Goal: Transaction & Acquisition: Purchase product/service

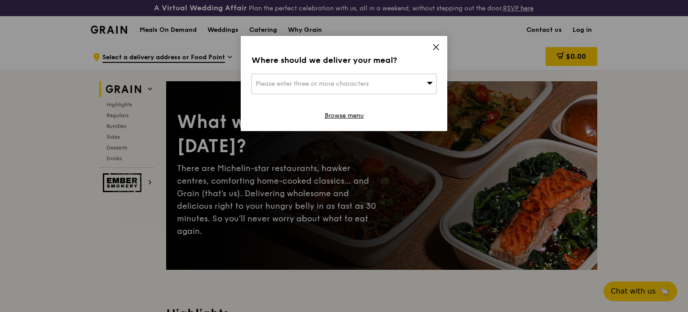
click at [428, 51] on div "Where should we deliver your meal? Please enter three or more characters Browse…" at bounding box center [344, 83] width 207 height 95
click at [429, 51] on div "Where should we deliver your meal? Please enter three or more characters Browse…" at bounding box center [344, 83] width 207 height 95
click at [433, 43] on div "Where should we deliver your meal? Please enter three or more characters Browse…" at bounding box center [344, 83] width 207 height 95
click at [437, 47] on icon at bounding box center [436, 47] width 8 height 8
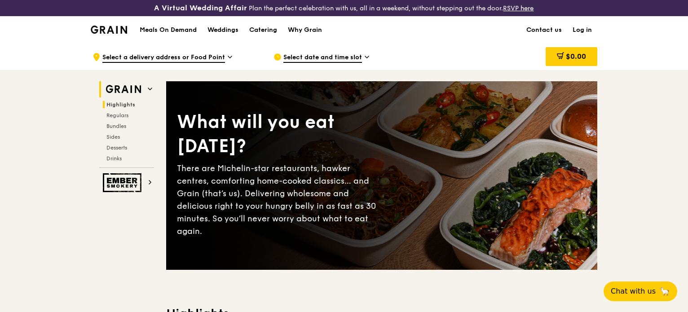
click at [123, 104] on span "Highlights" at bounding box center [120, 104] width 29 height 6
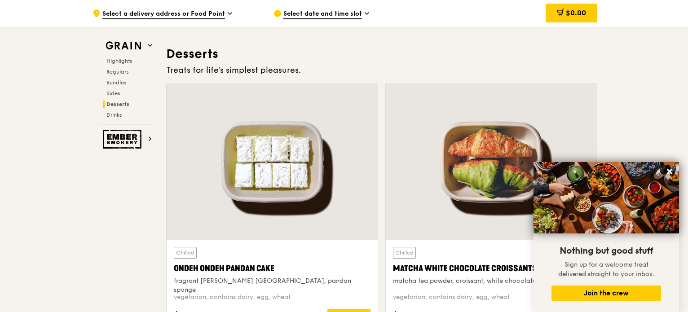
scroll to position [2889, 0]
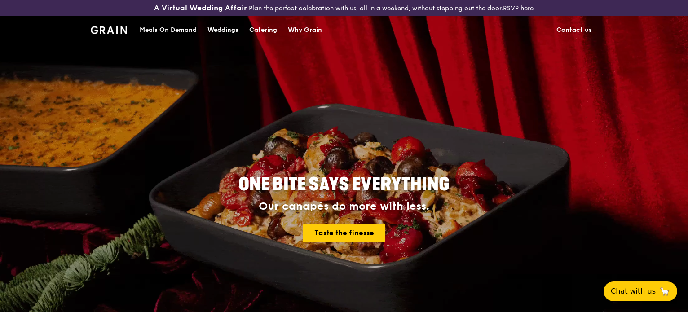
click at [122, 30] on img at bounding box center [109, 30] width 36 height 8
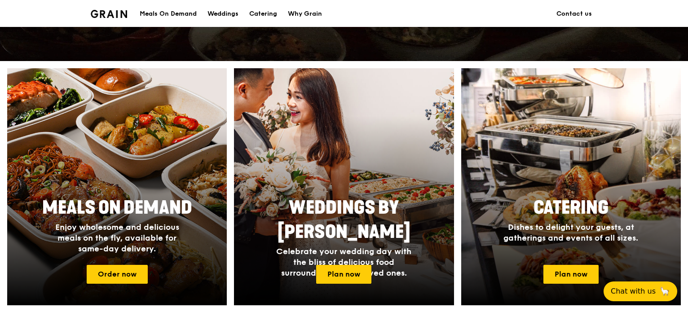
scroll to position [419, 0]
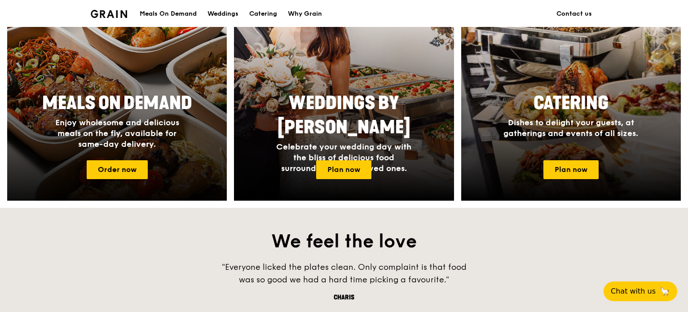
click at [129, 119] on span "Enjoy wholesome and delicious meals on the fly, available for same-day delivery." at bounding box center [117, 133] width 124 height 31
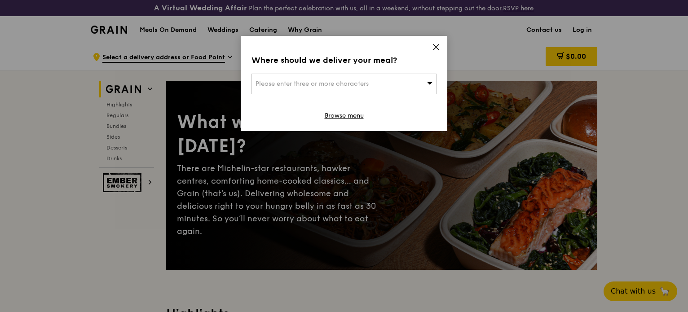
click at [404, 85] on div "Please enter three or more characters" at bounding box center [343, 84] width 185 height 21
click at [336, 102] on li "Please enter 3 or more characters" at bounding box center [344, 102] width 184 height 16
click at [324, 80] on input "search" at bounding box center [344, 84] width 184 height 20
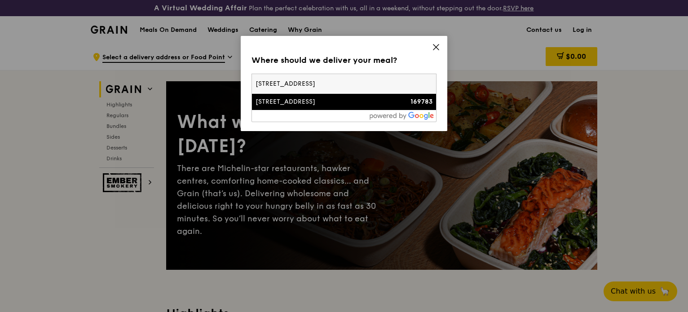
type input "[STREET_ADDRESS]"
click at [299, 100] on div "[STREET_ADDRESS]" at bounding box center [321, 101] width 133 height 9
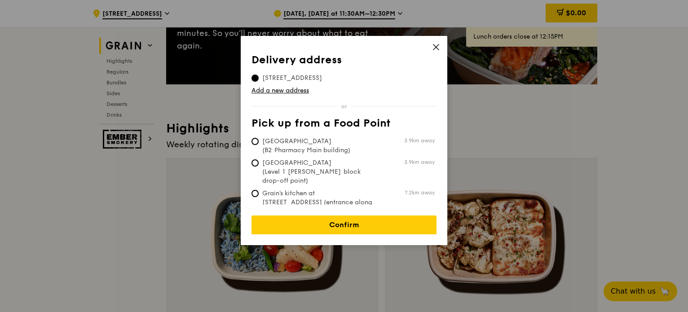
scroll to position [209, 0]
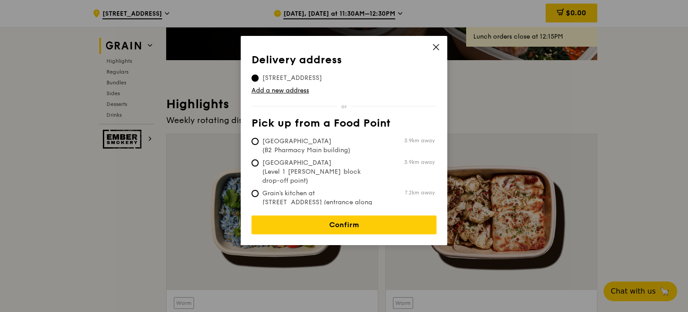
click at [271, 189] on span "Grain's kitchen at [STREET_ADDRESS] (entrance along [PERSON_NAME][GEOGRAPHIC_DA…" at bounding box center [318, 207] width 134 height 36
click at [259, 190] on input "Grain's kitchen at [STREET_ADDRESS] (entrance along [PERSON_NAME][GEOGRAPHIC_DA…" at bounding box center [254, 193] width 7 height 7
radio input "true"
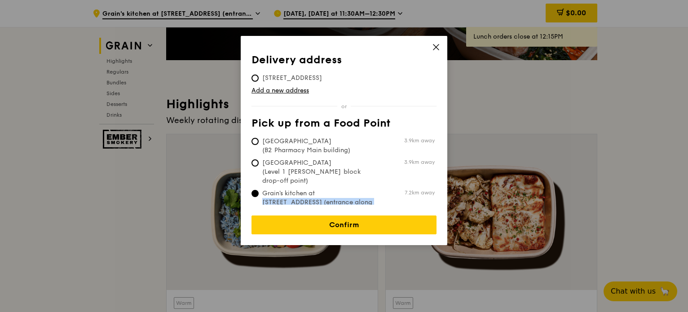
drag, startPoint x: 367, startPoint y: 192, endPoint x: 290, endPoint y: 178, distance: 78.6
click at [292, 189] on span "Grain's kitchen at [STREET_ADDRESS] (entrance along [PERSON_NAME][GEOGRAPHIC_DA…" at bounding box center [318, 207] width 134 height 36
click at [252, 157] on td "[GEOGRAPHIC_DATA] (Level 1 [PERSON_NAME] block drop-off point) 3.9km away" at bounding box center [342, 170] width 183 height 31
click at [259, 163] on span "[GEOGRAPHIC_DATA] (Level 1 [PERSON_NAME] block drop-off point)" at bounding box center [318, 172] width 134 height 27
click at [259, 163] on input "[GEOGRAPHIC_DATA] (Level 1 [PERSON_NAME] block drop-off point) 3.9km away" at bounding box center [254, 162] width 7 height 7
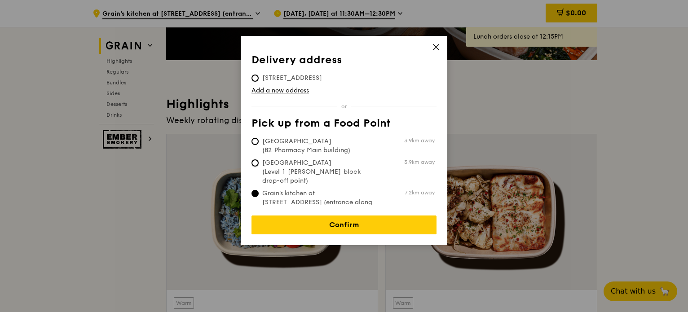
radio input "true"
click at [283, 146] on span "[GEOGRAPHIC_DATA] (B2 Pharmacy Main building)" at bounding box center [318, 146] width 134 height 18
click at [259, 145] on input "[GEOGRAPHIC_DATA] (B2 Pharmacy Main building) 3.9km away" at bounding box center [254, 141] width 7 height 7
radio input "true"
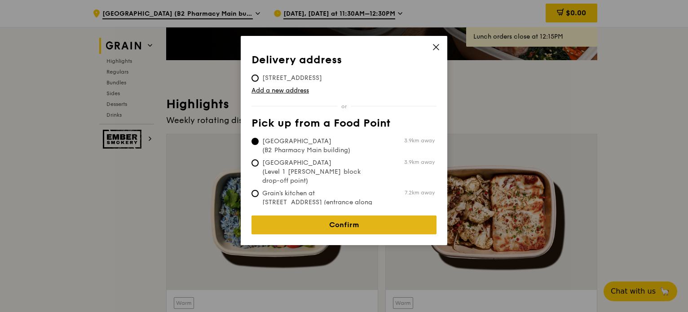
click at [349, 217] on link "Confirm" at bounding box center [343, 225] width 185 height 19
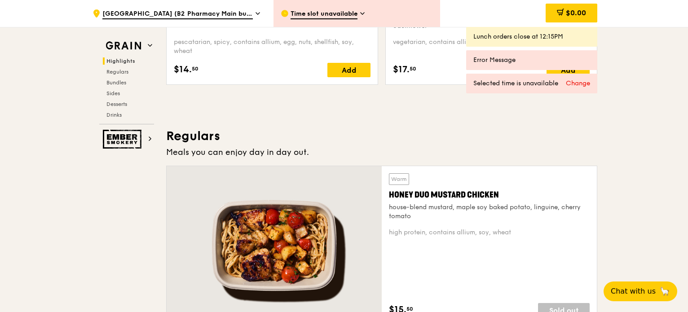
scroll to position [419, 0]
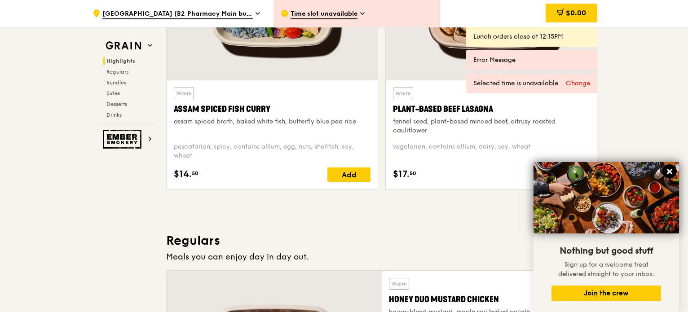
click at [669, 174] on icon at bounding box center [669, 171] width 8 height 8
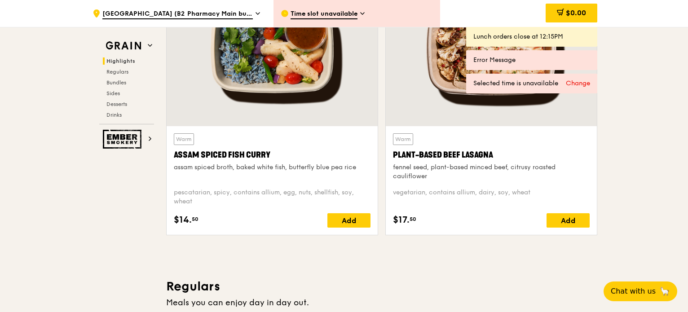
scroll to position [0, 0]
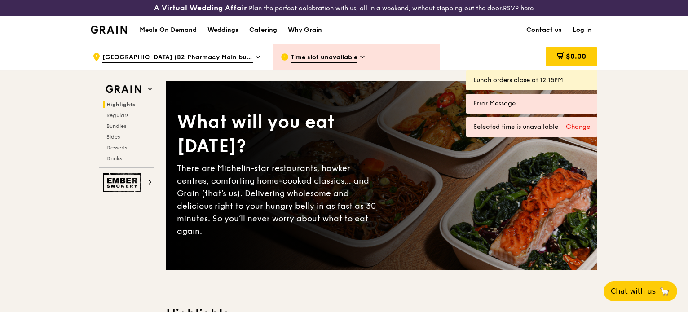
click at [350, 57] on span "Time slot unavailable" at bounding box center [324, 58] width 67 height 10
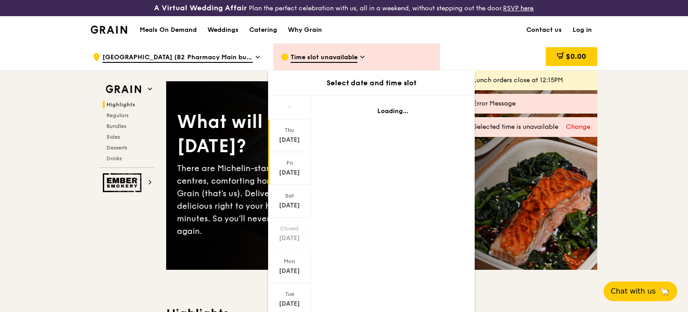
click at [291, 172] on div "[DATE]" at bounding box center [289, 172] width 40 height 9
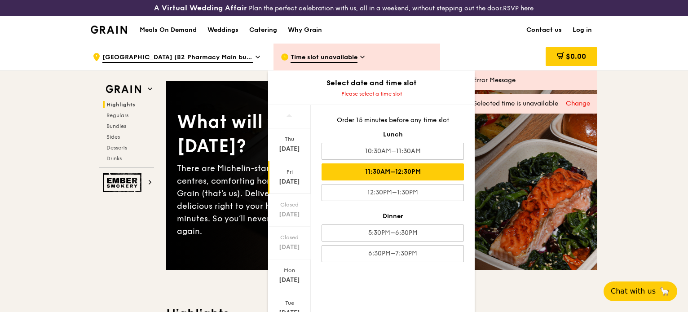
click at [398, 173] on div "11:30AM–12:30PM" at bounding box center [393, 171] width 142 height 17
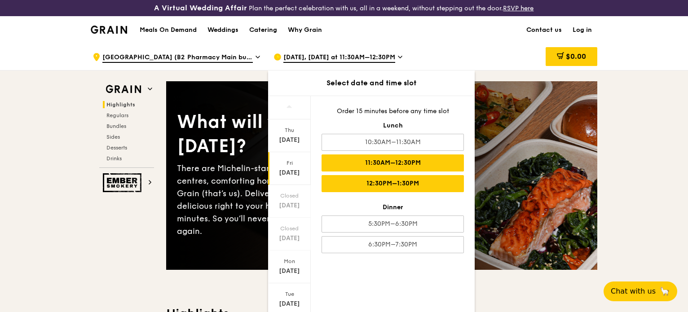
click at [419, 180] on div "12:30PM–1:30PM" at bounding box center [393, 183] width 142 height 17
click at [381, 167] on div "11:30AM–12:30PM" at bounding box center [393, 162] width 142 height 17
click at [365, 175] on div "12:30PM–1:30PM" at bounding box center [393, 183] width 142 height 17
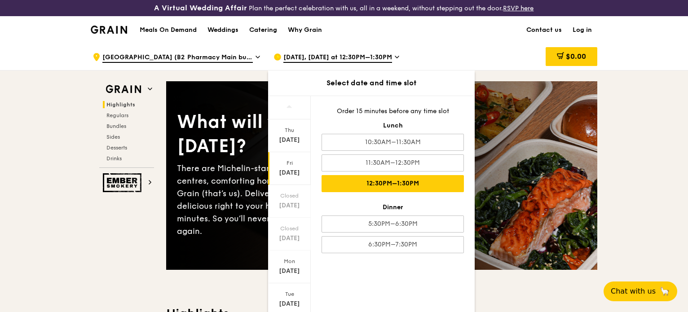
scroll to position [59, 0]
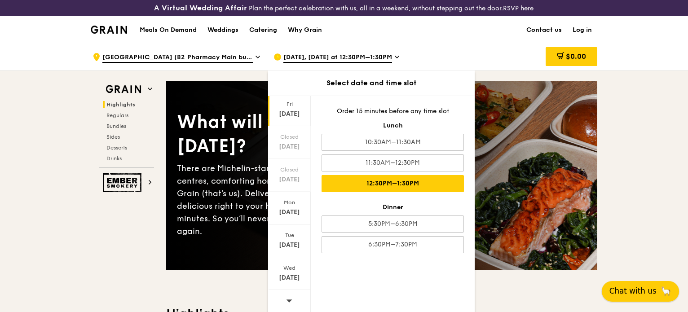
click at [629, 293] on span "Chat with us" at bounding box center [632, 291] width 47 height 11
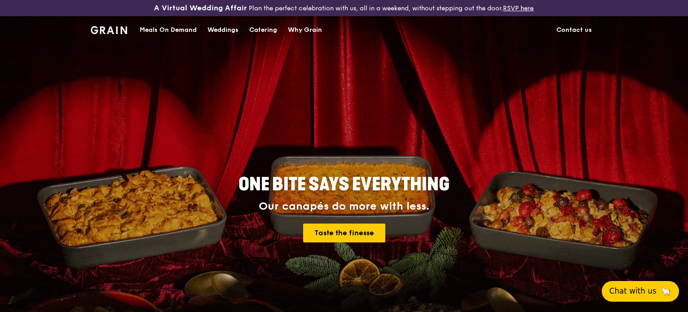
click at [636, 291] on button "Chat with us 🦙" at bounding box center [640, 291] width 77 height 21
